Goal: Information Seeking & Learning: Check status

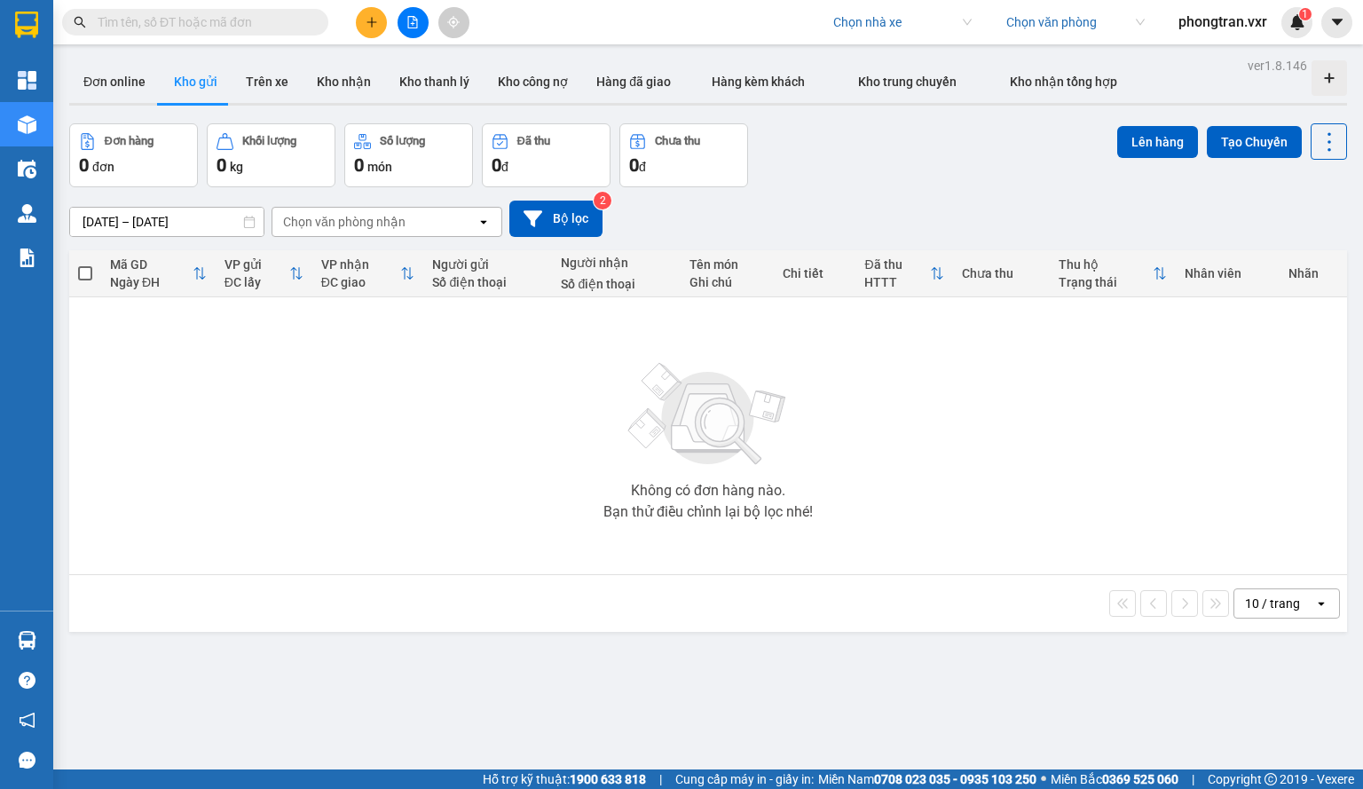
click at [879, 12] on input "search" at bounding box center [896, 22] width 126 height 27
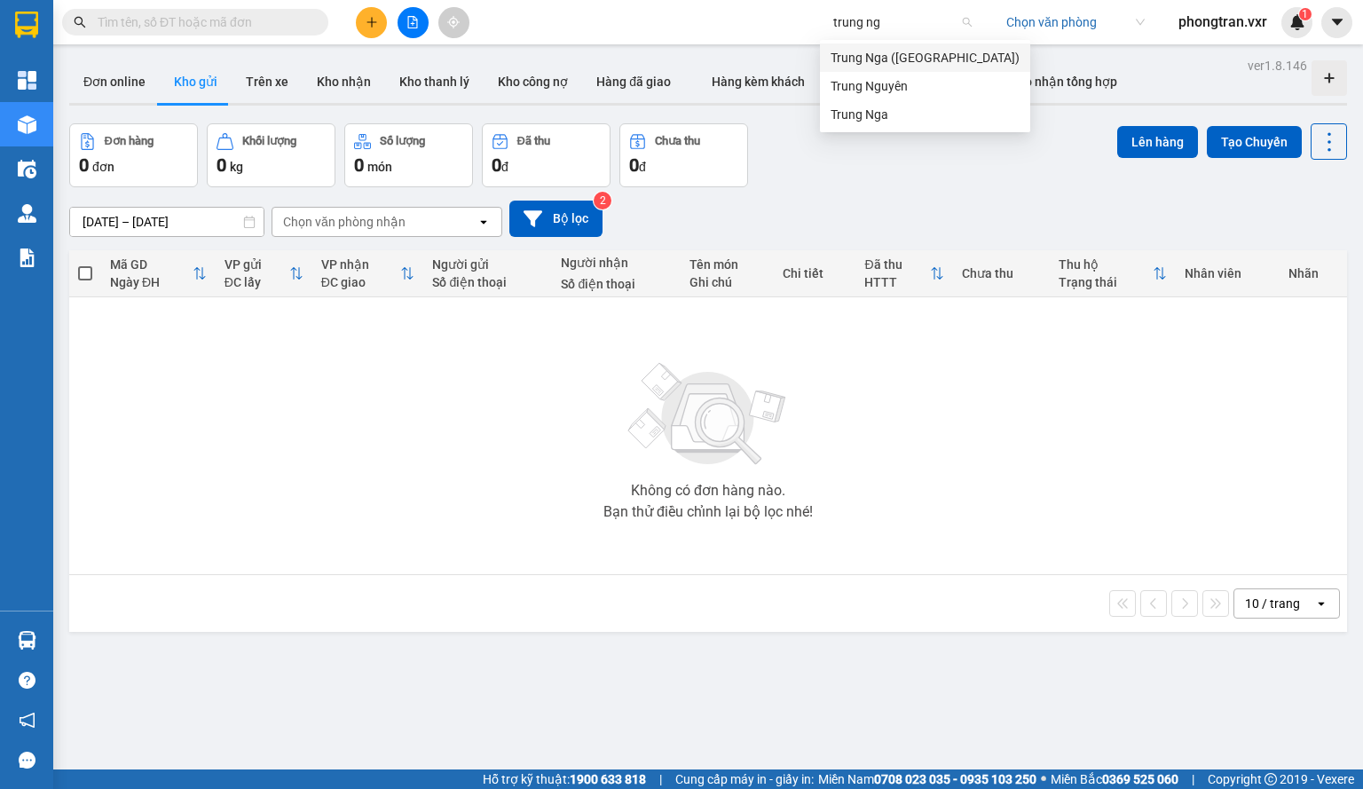
type input "trung nga"
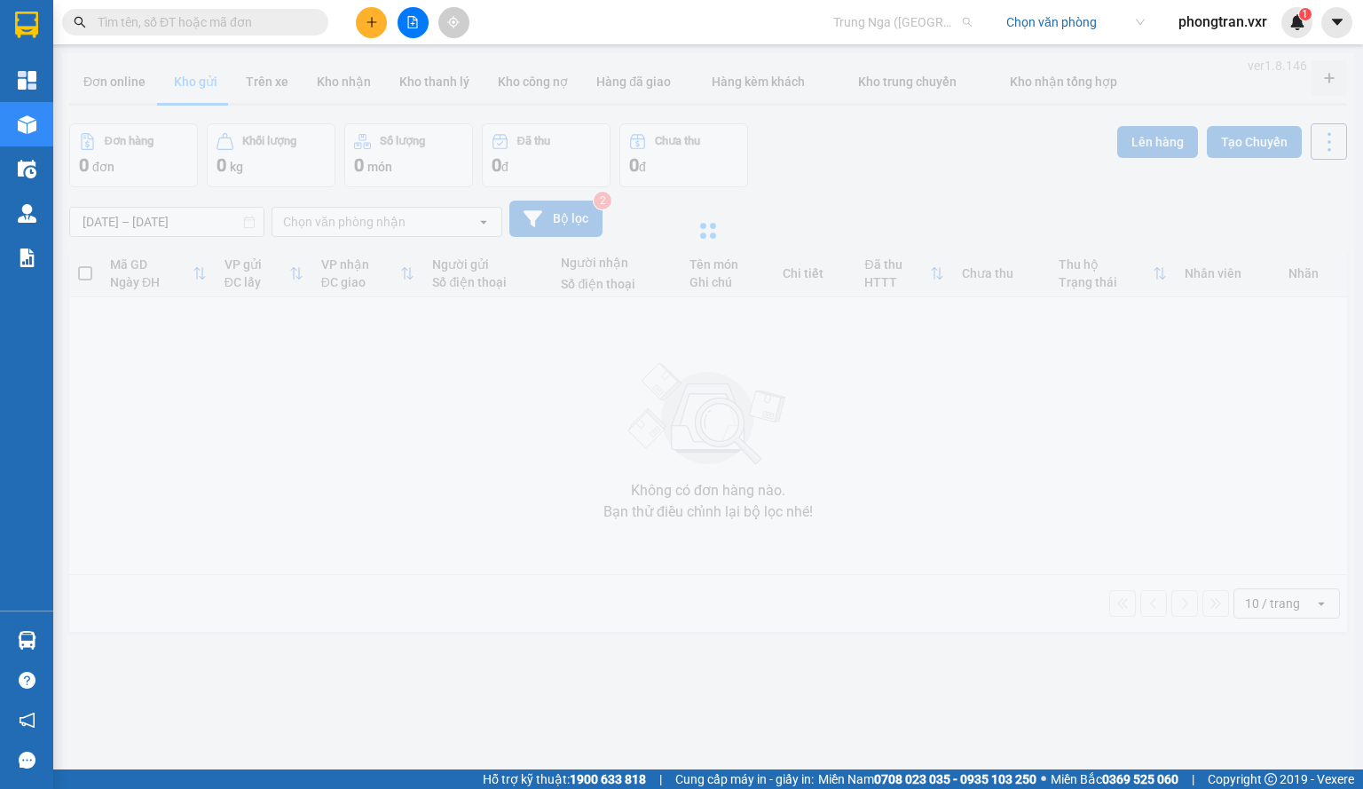
click at [862, 26] on span "Trung Nga ([GEOGRAPHIC_DATA])" at bounding box center [902, 22] width 138 height 27
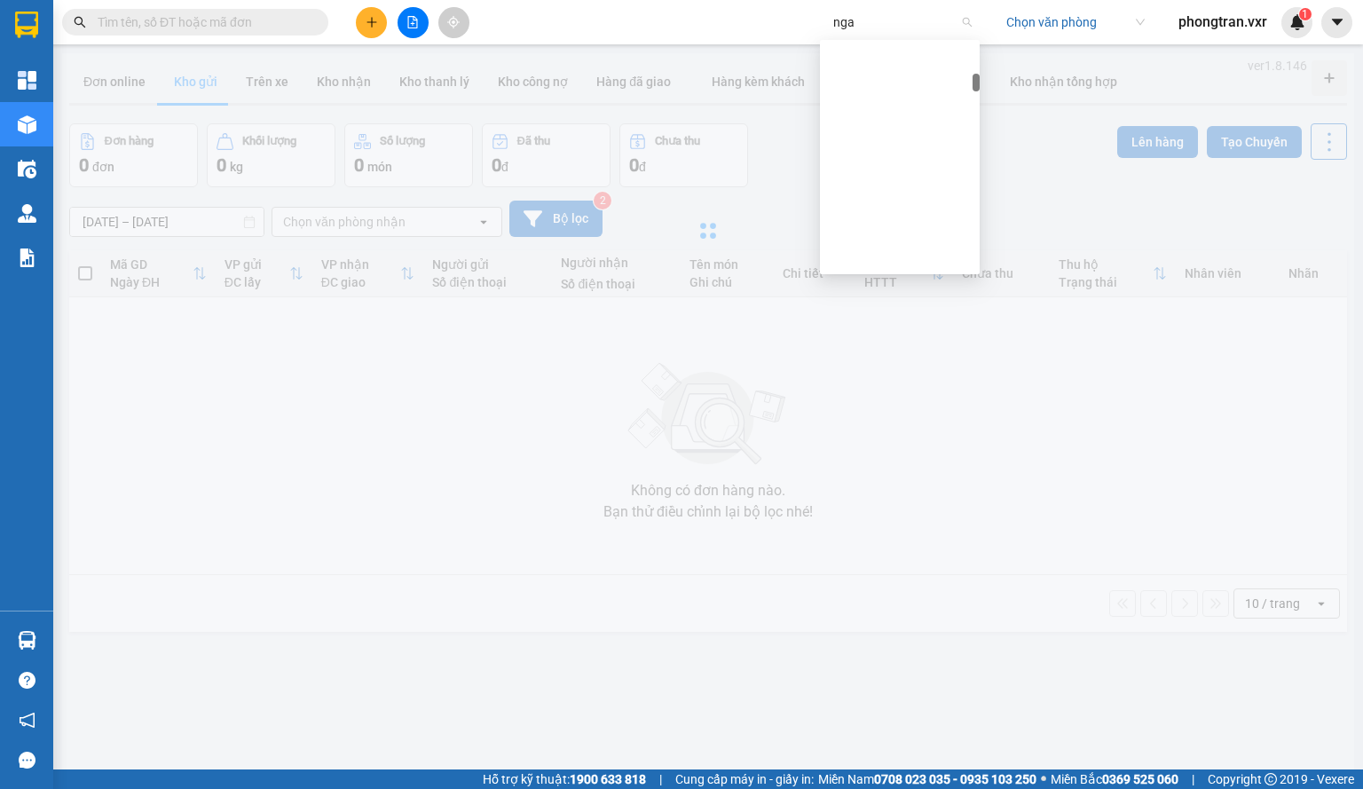
scroll to position [71, 0]
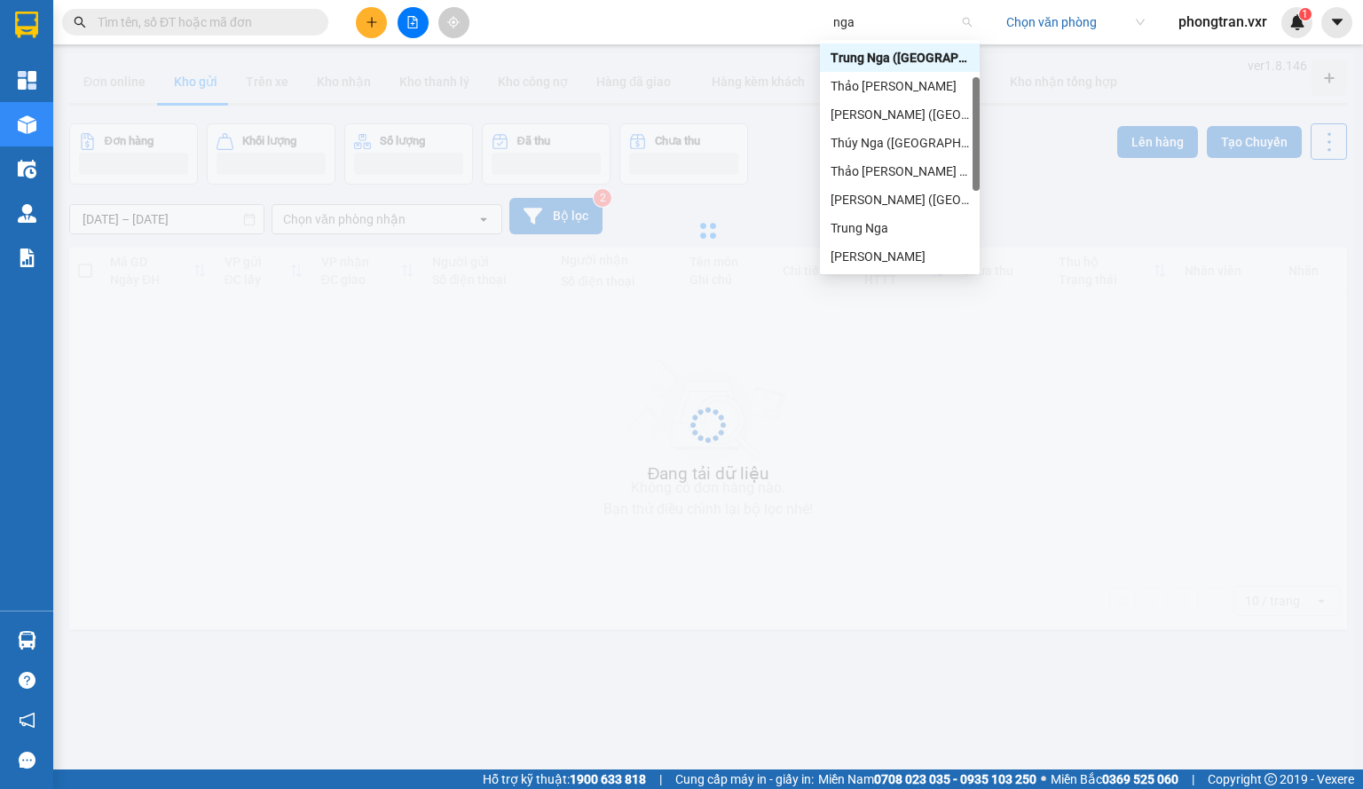
type input "nga"
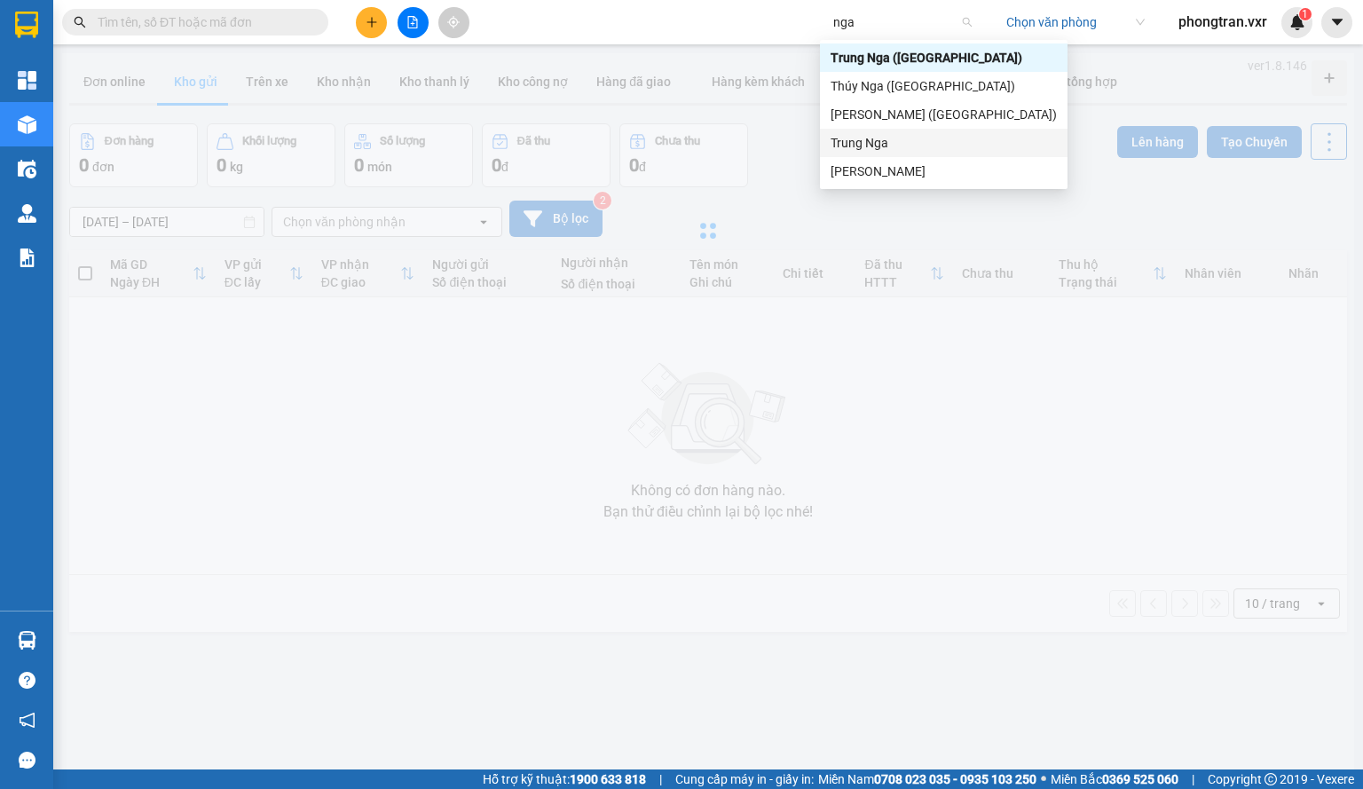
click at [869, 149] on div "Trung Nga" at bounding box center [944, 143] width 226 height 20
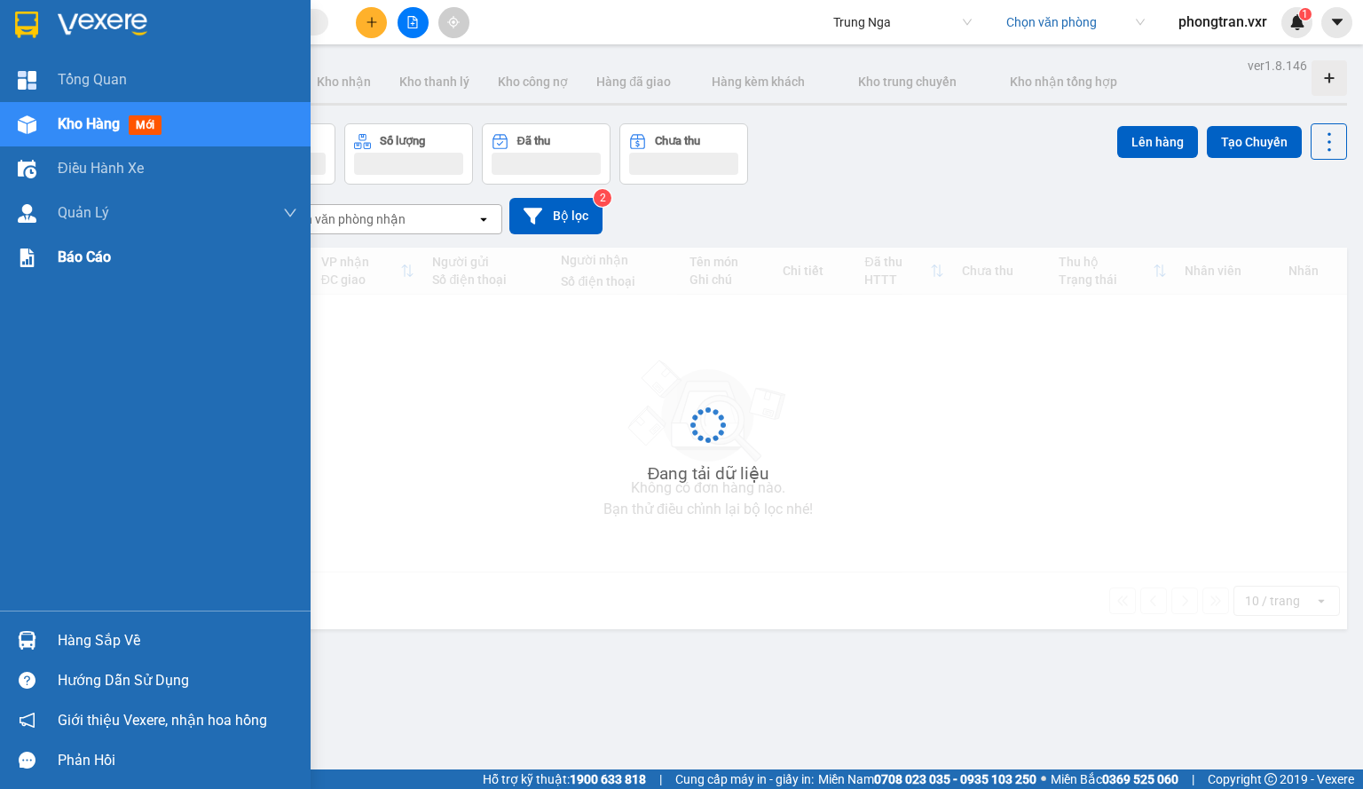
click at [108, 271] on div "Báo cáo" at bounding box center [178, 257] width 240 height 44
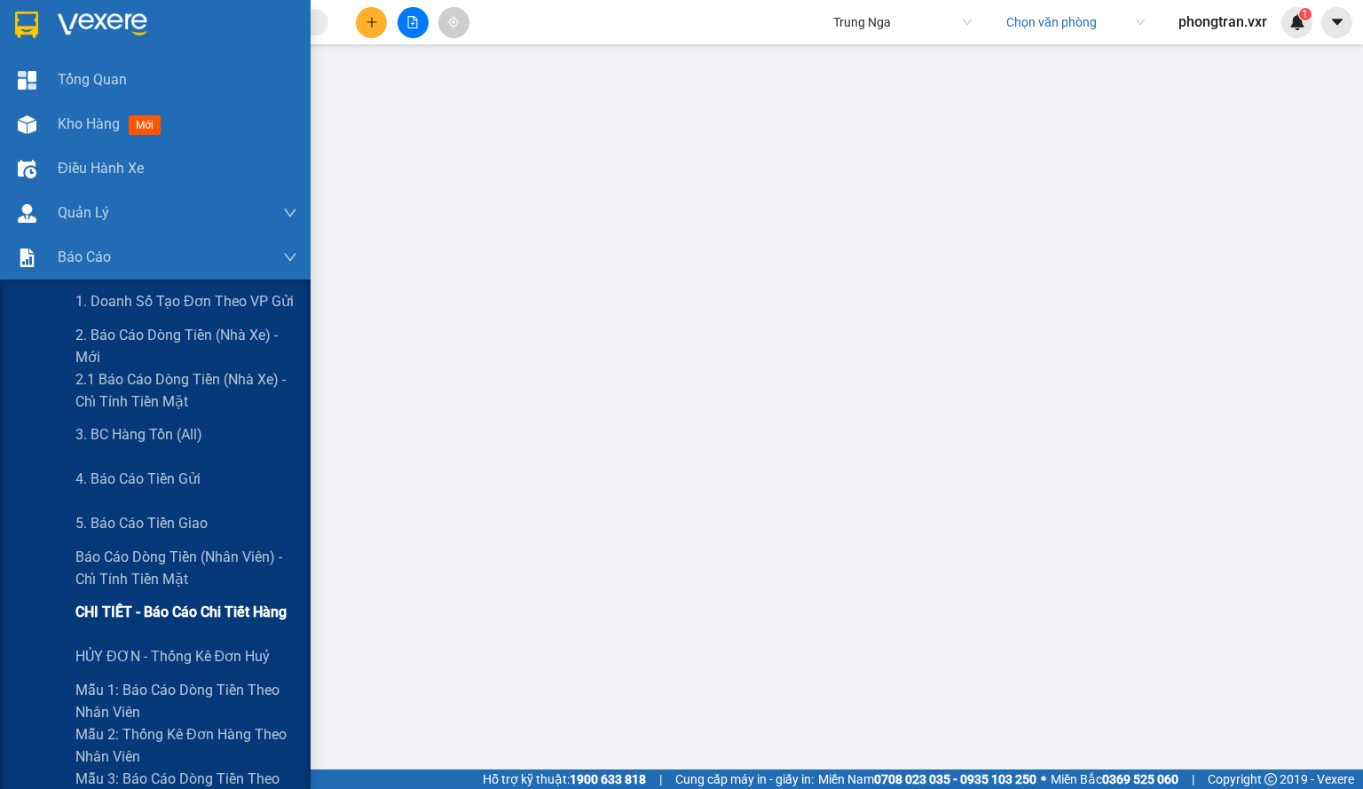
click at [176, 597] on div "CHI TIẾT - Báo cáo chi tiết hàng" at bounding box center [186, 612] width 222 height 44
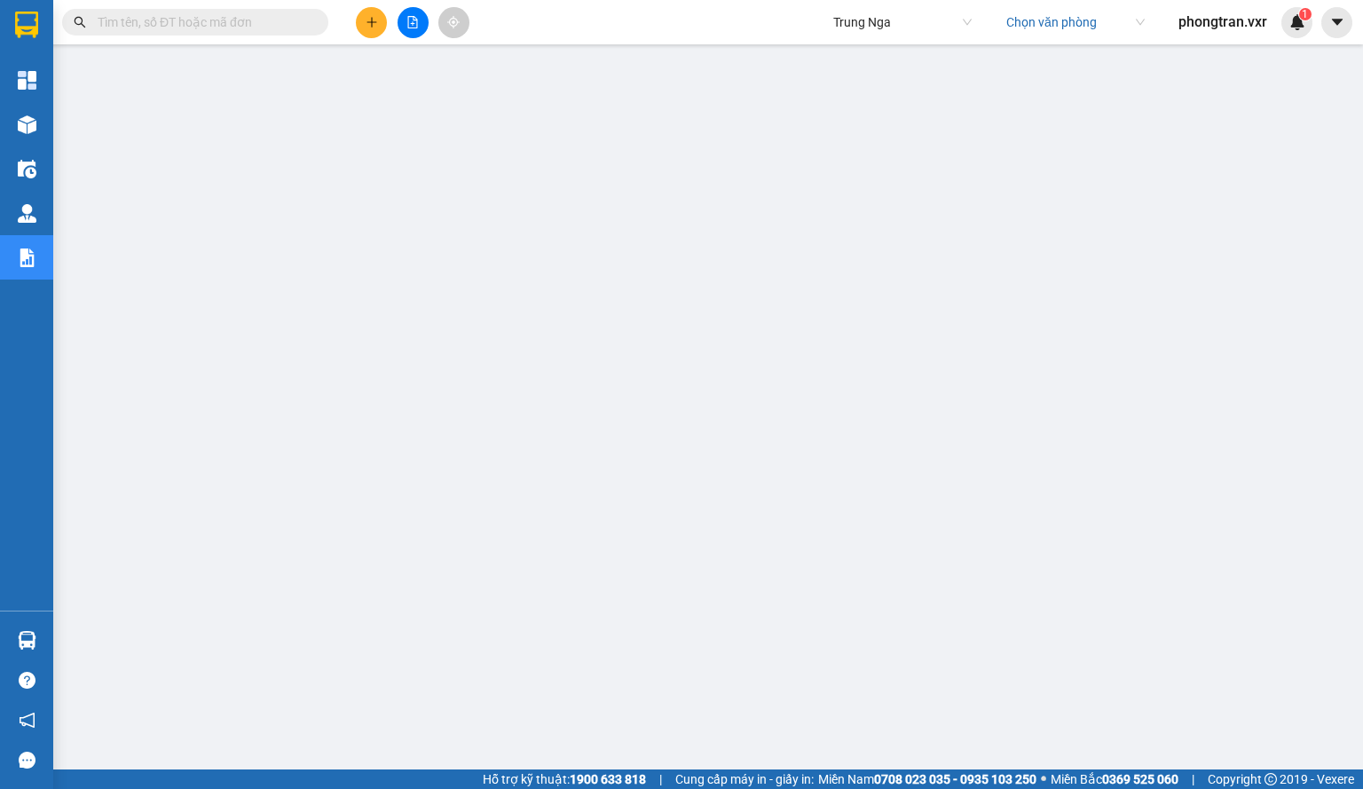
click at [857, 28] on span "Trung Nga" at bounding box center [902, 22] width 138 height 27
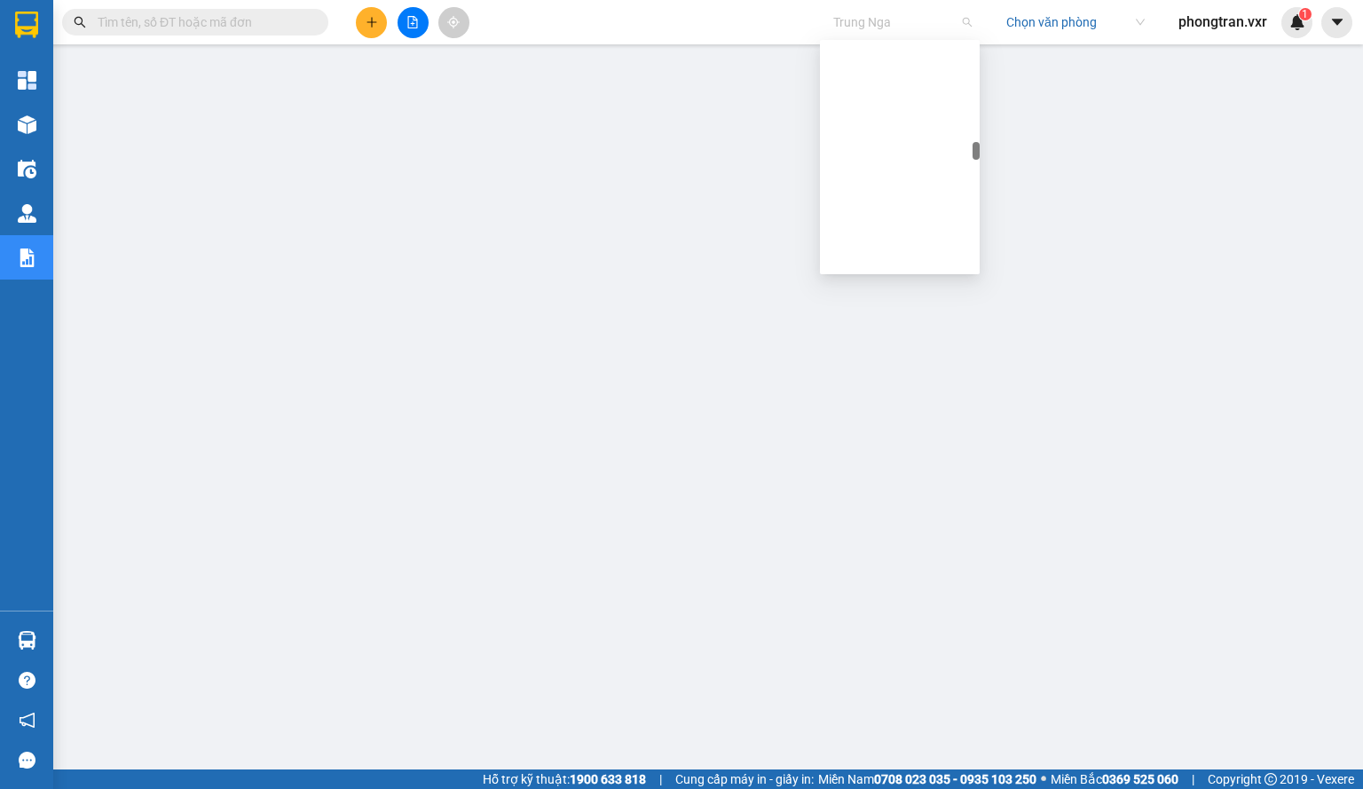
scroll to position [7939, 0]
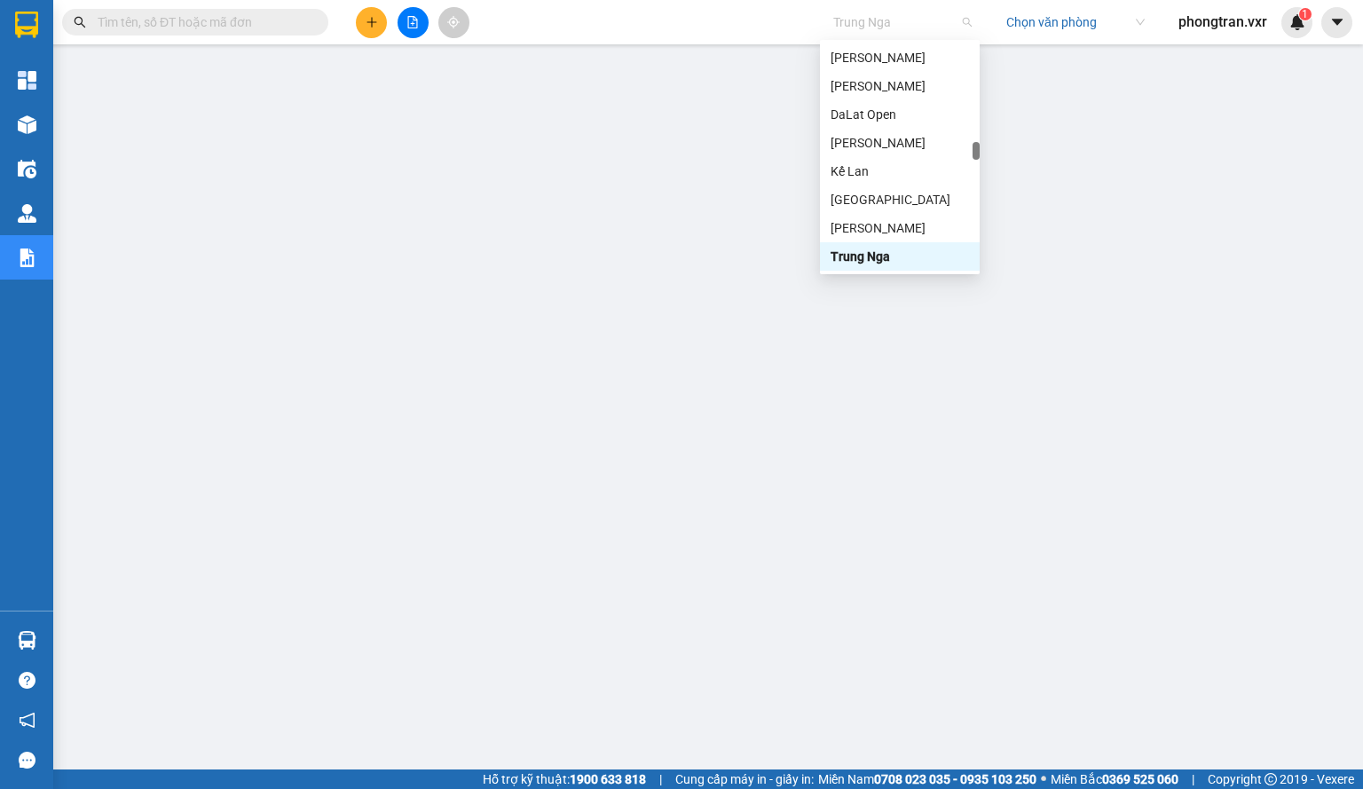
click at [889, 28] on span "Trung Nga" at bounding box center [902, 22] width 138 height 27
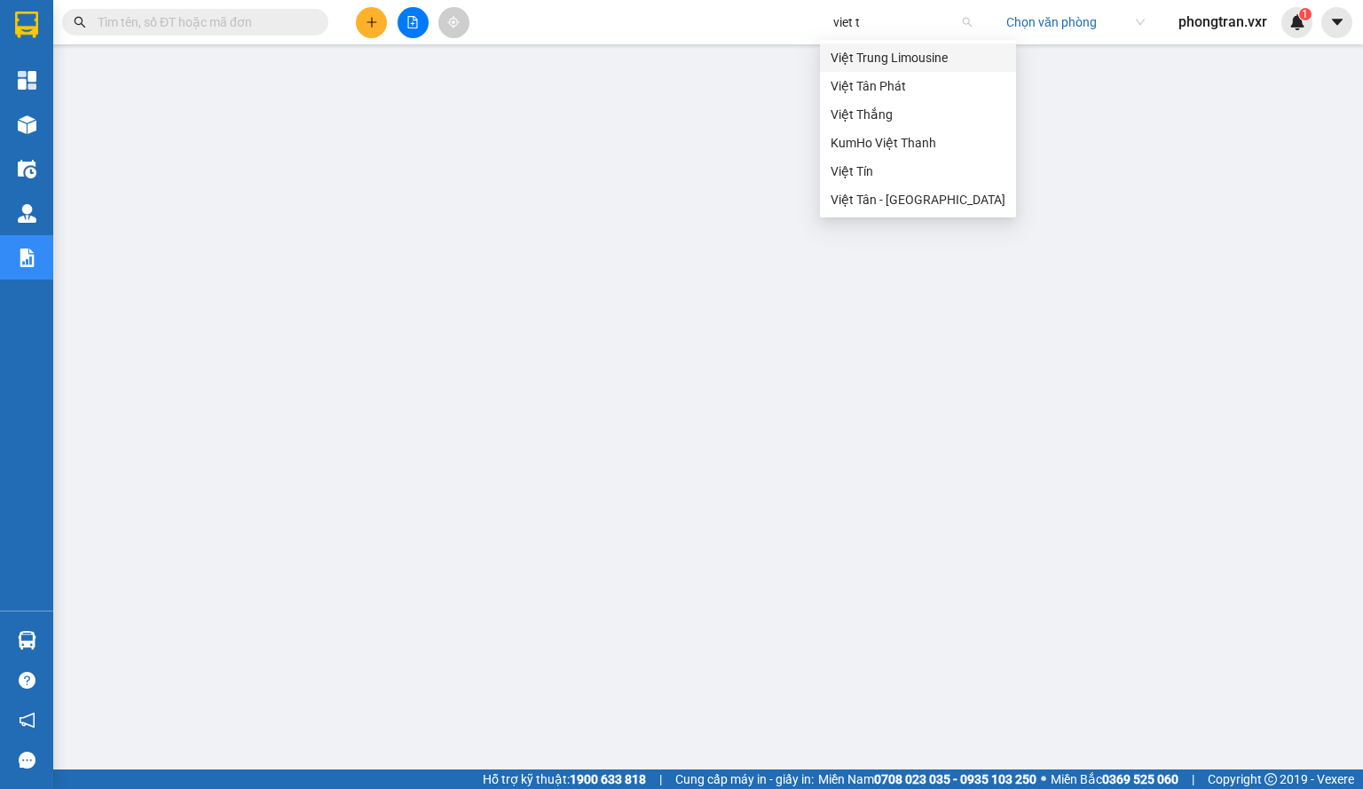
type input "viet ta"
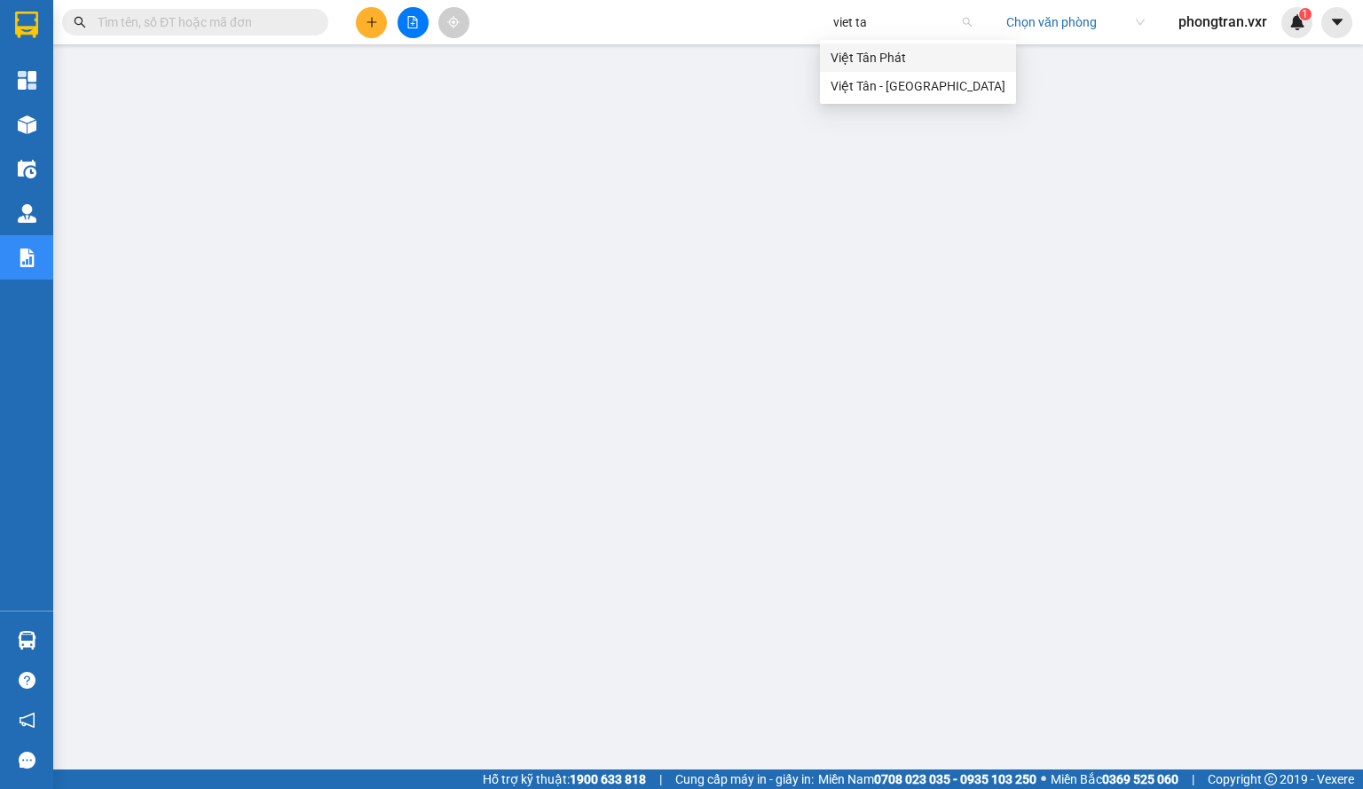
click at [893, 52] on div "Việt Tân Phát" at bounding box center [918, 58] width 175 height 20
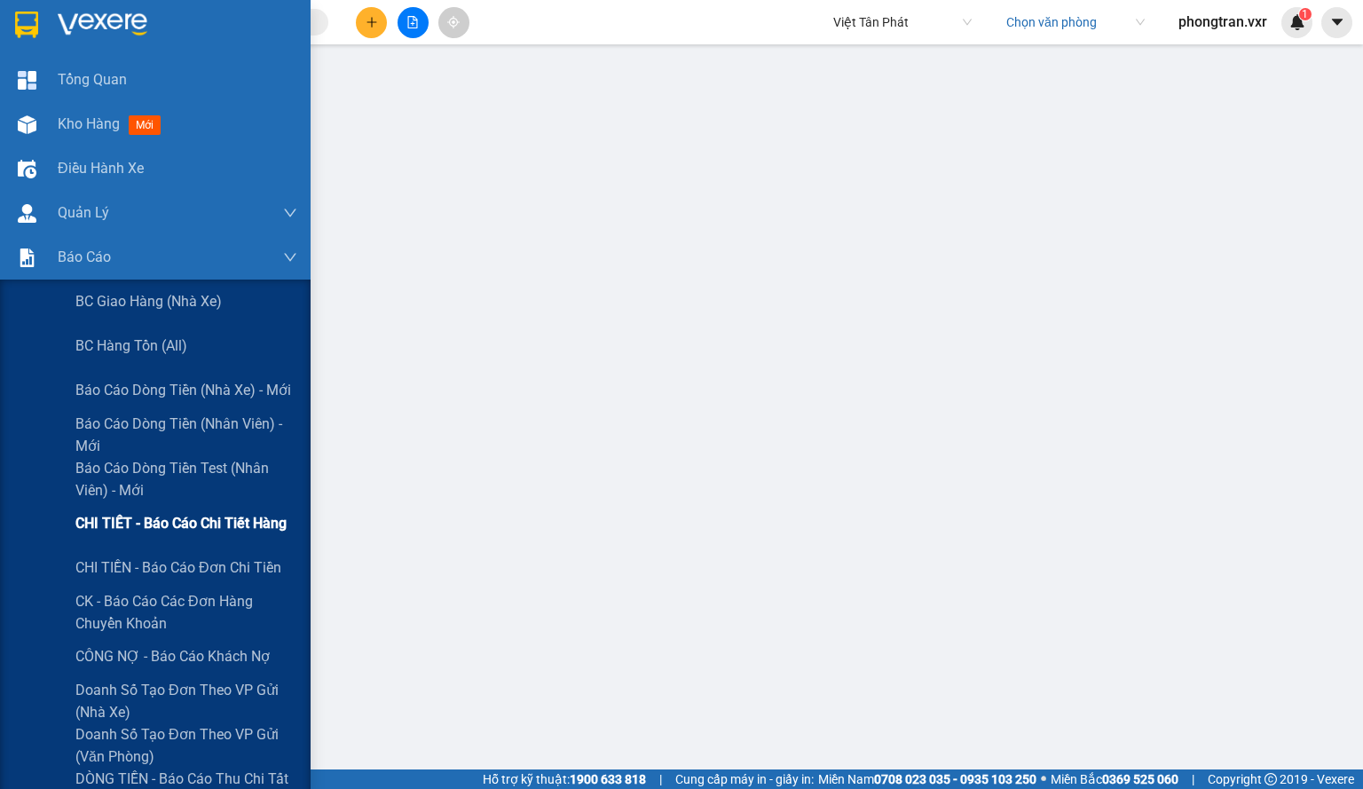
click at [199, 514] on span "CHI TIẾT - Báo cáo chi tiết hàng" at bounding box center [180, 523] width 211 height 22
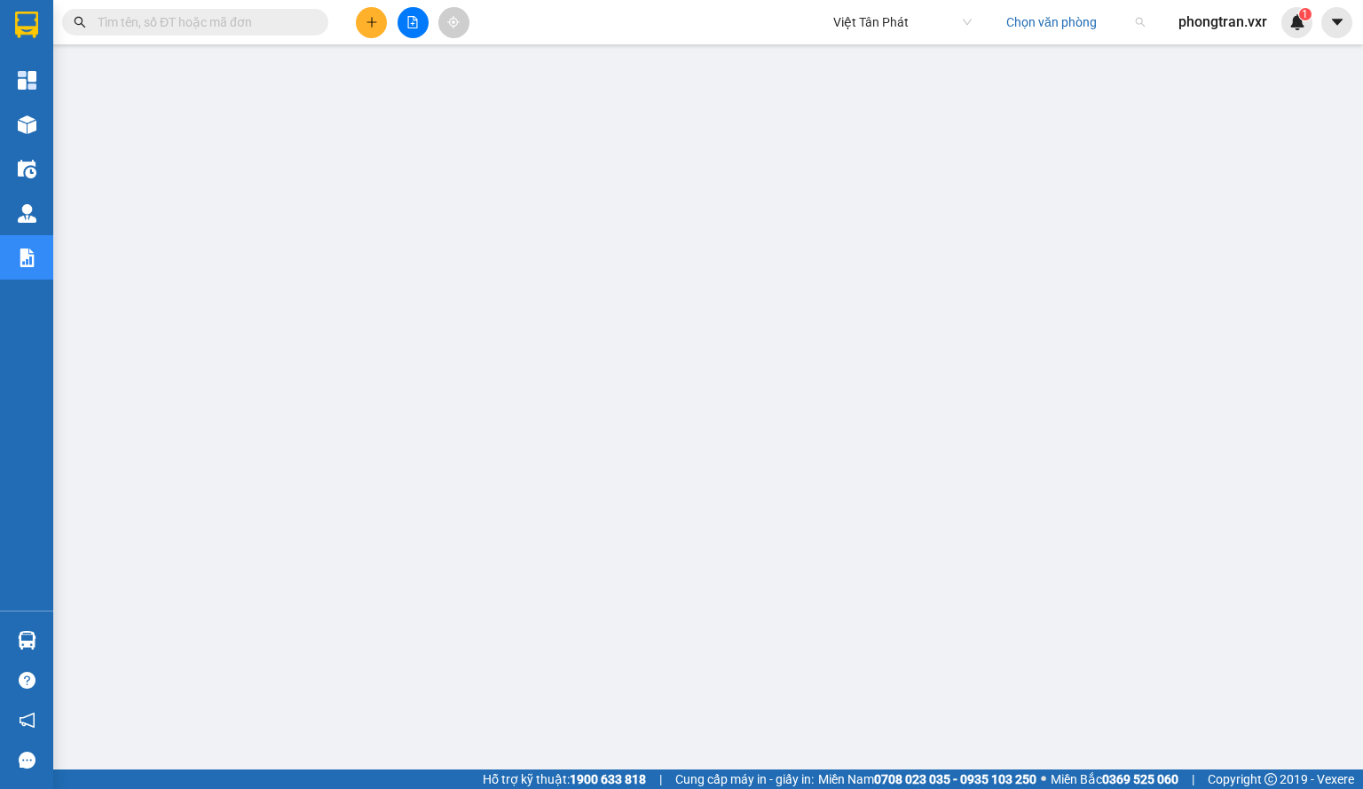
click at [1049, 31] on input "search" at bounding box center [1070, 22] width 126 height 27
click at [844, 28] on span "Việt Tân Phát" at bounding box center [902, 22] width 138 height 27
